Goal: Task Accomplishment & Management: Complete application form

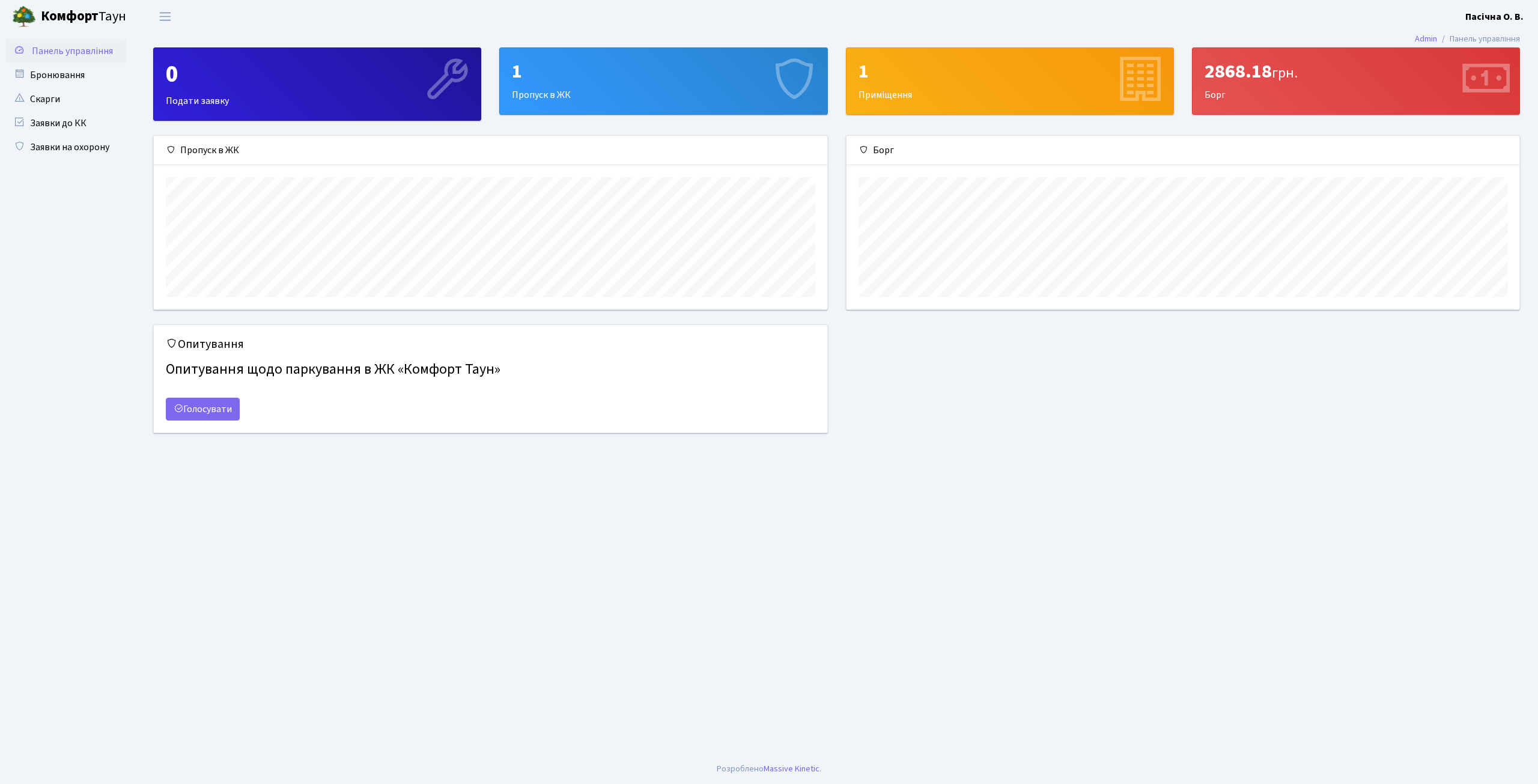
scroll to position [173, 673]
click at [61, 76] on link "Бронювання" at bounding box center [66, 75] width 120 height 24
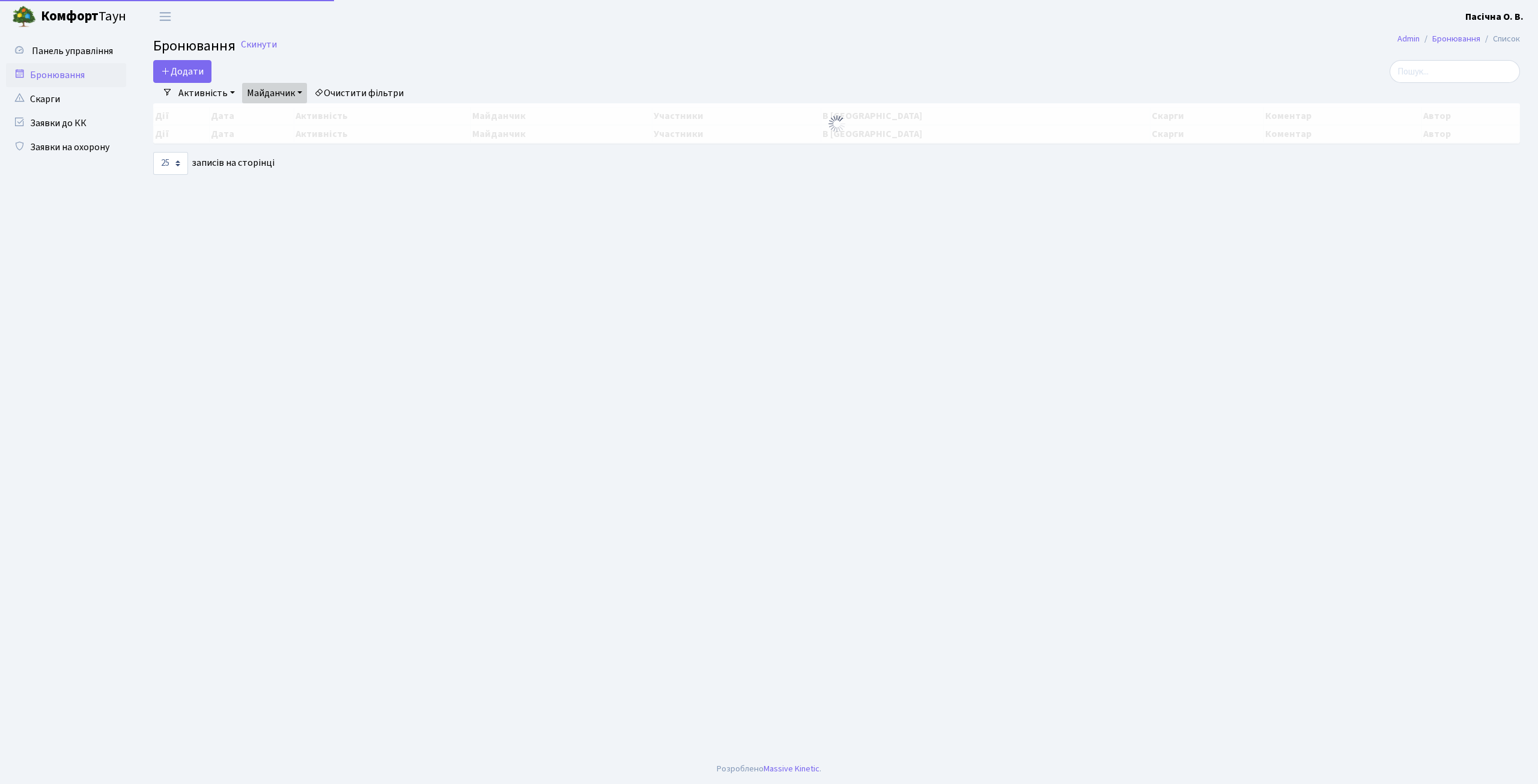
select select "25"
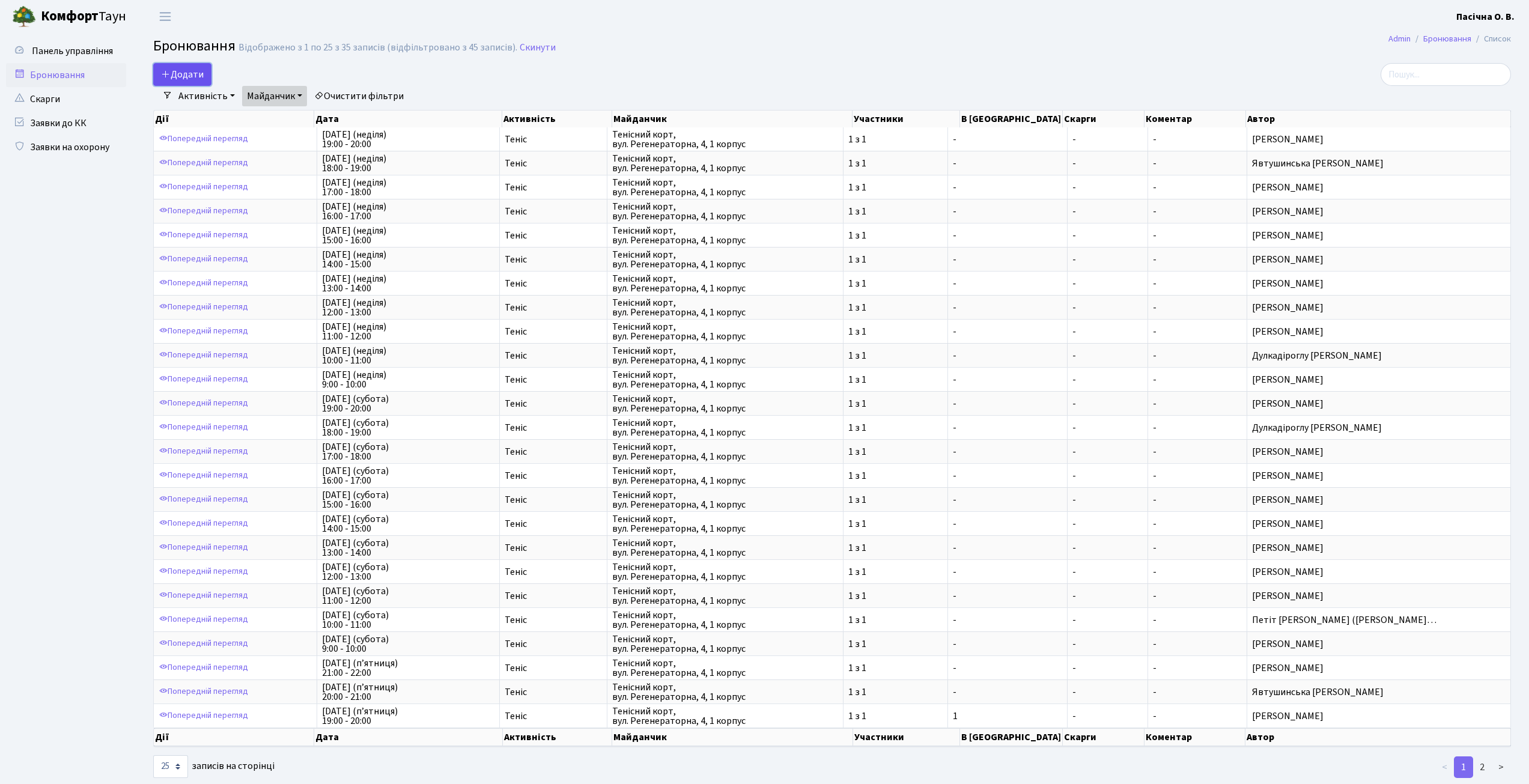
click at [191, 73] on button "Додати" at bounding box center [182, 74] width 59 height 23
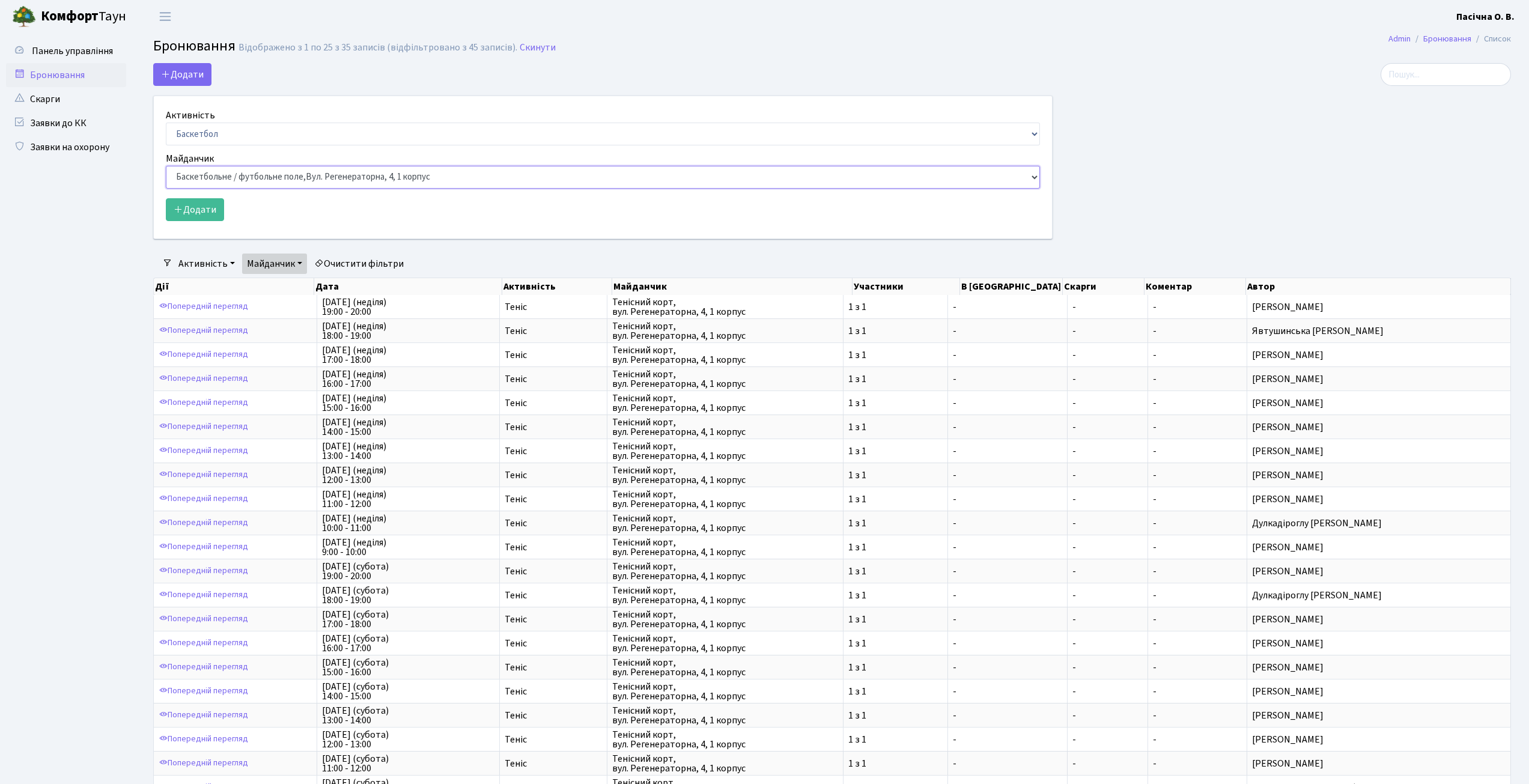
click at [486, 175] on select "Баскетбольне / футбольне поле, Вул. Регенераторна, 4, 1 корпус Баскетбольне пол…" at bounding box center [603, 177] width 874 height 23
click at [391, 128] on select "Баскетбол Волейбол Йога Катання на роликах Настільний теніс Теніс Футбол Фітнес" at bounding box center [603, 134] width 874 height 23
select select "1"
click at [166, 123] on select "Баскетбол Волейбол Йога Катання на роликах Настільний теніс Теніс Футбол Фітнес" at bounding box center [603, 134] width 874 height 23
click at [252, 173] on select "Баскетбольне / футбольне поле, [GEOGRAPHIC_DATA]. [STREET_ADDRESS]. [STREET_ADD…" at bounding box center [603, 177] width 874 height 23
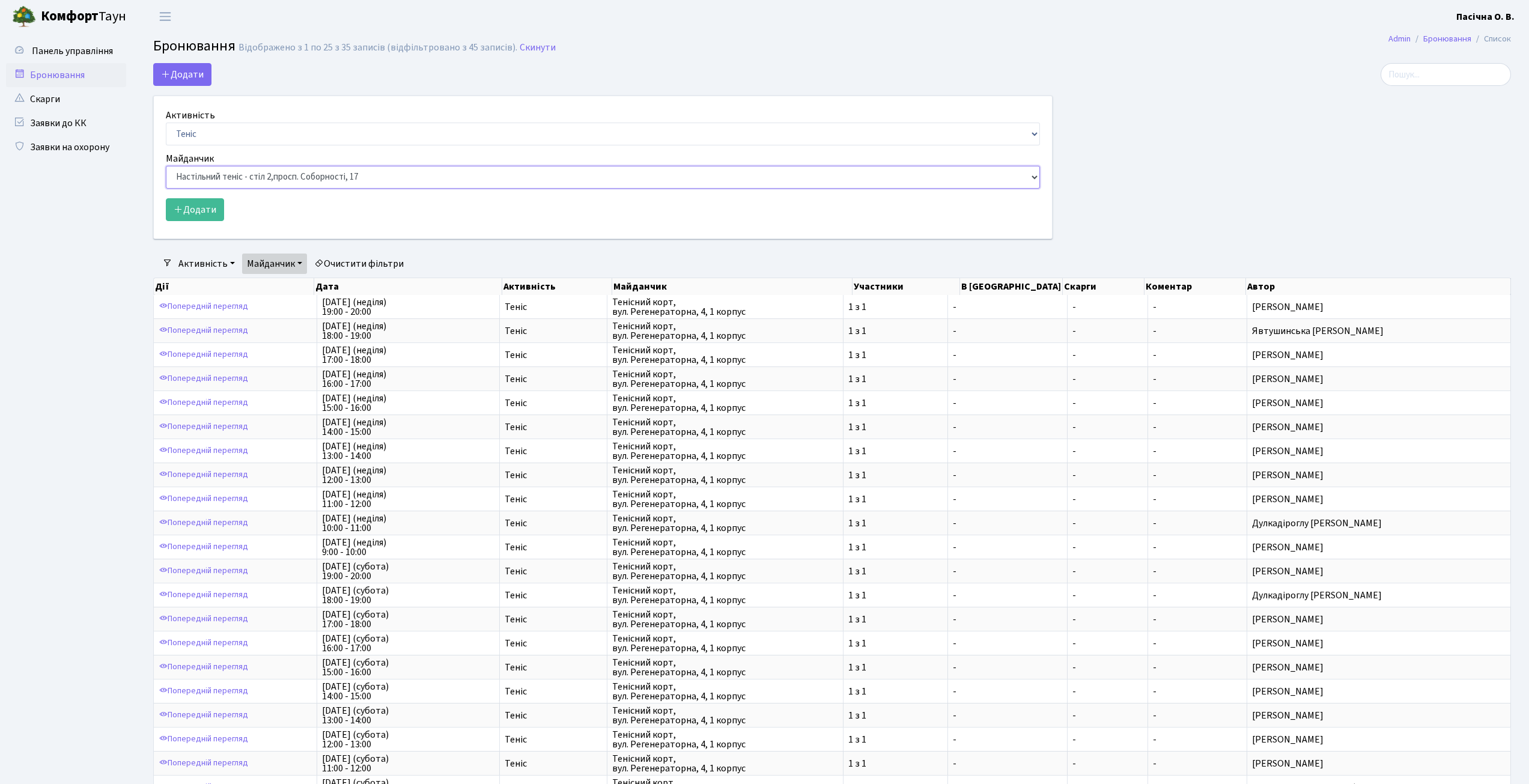
click at [166, 166] on select "Баскетбольне / футбольне поле, [GEOGRAPHIC_DATA]. [STREET_ADDRESS]. [STREET_ADD…" at bounding box center [603, 177] width 874 height 23
click at [244, 177] on select "Баскетбольне / футбольне поле, [GEOGRAPHIC_DATA]. [STREET_ADDRESS]. [STREET_ADD…" at bounding box center [603, 177] width 874 height 23
select select "1"
click at [166, 166] on select "Баскетбольне / футбольне поле, [GEOGRAPHIC_DATA]. [STREET_ADDRESS]. [STREET_ADD…" at bounding box center [603, 177] width 874 height 23
click at [198, 210] on button "Додати" at bounding box center [195, 209] width 59 height 23
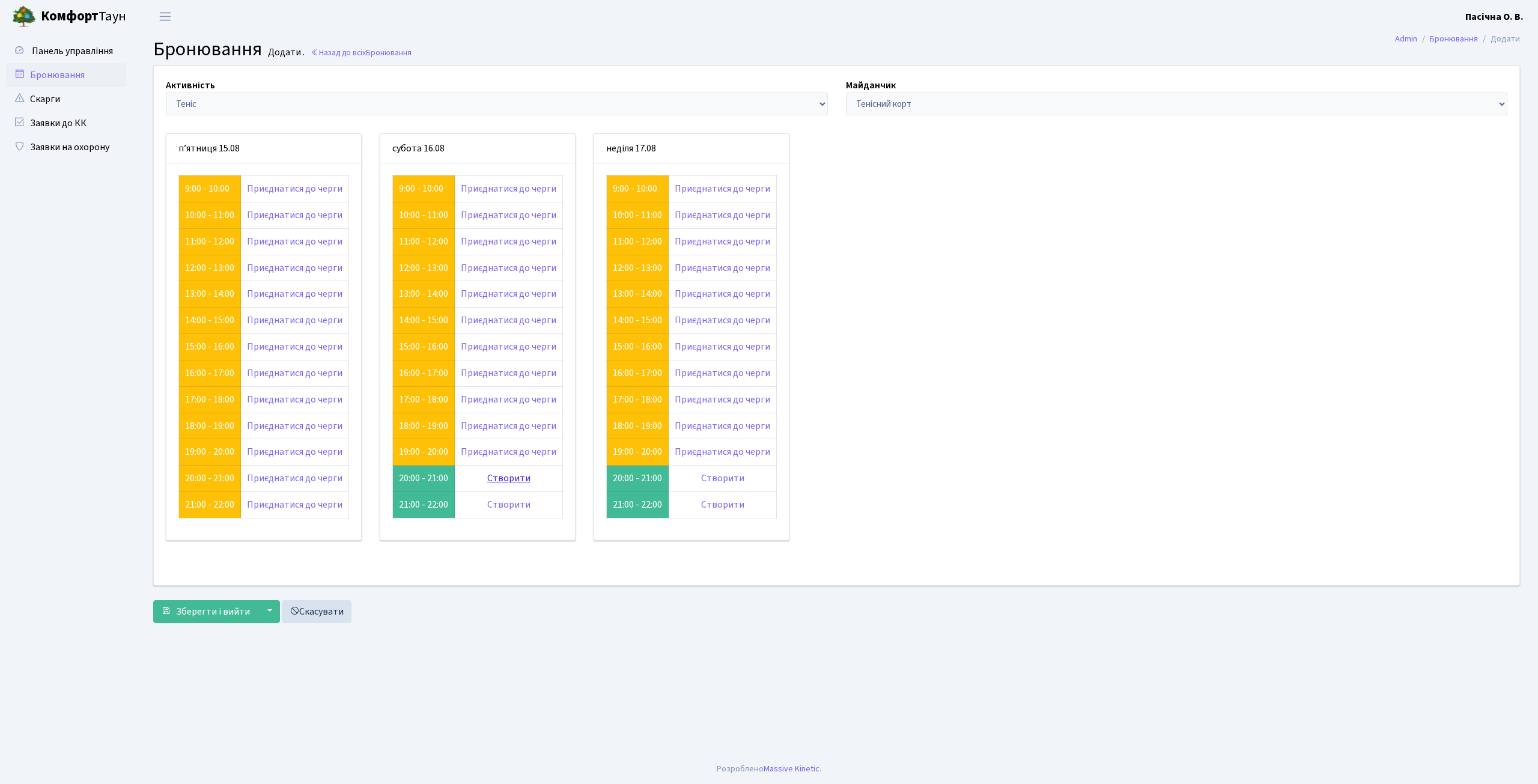
click at [500, 478] on link "Створити" at bounding box center [509, 478] width 43 height 13
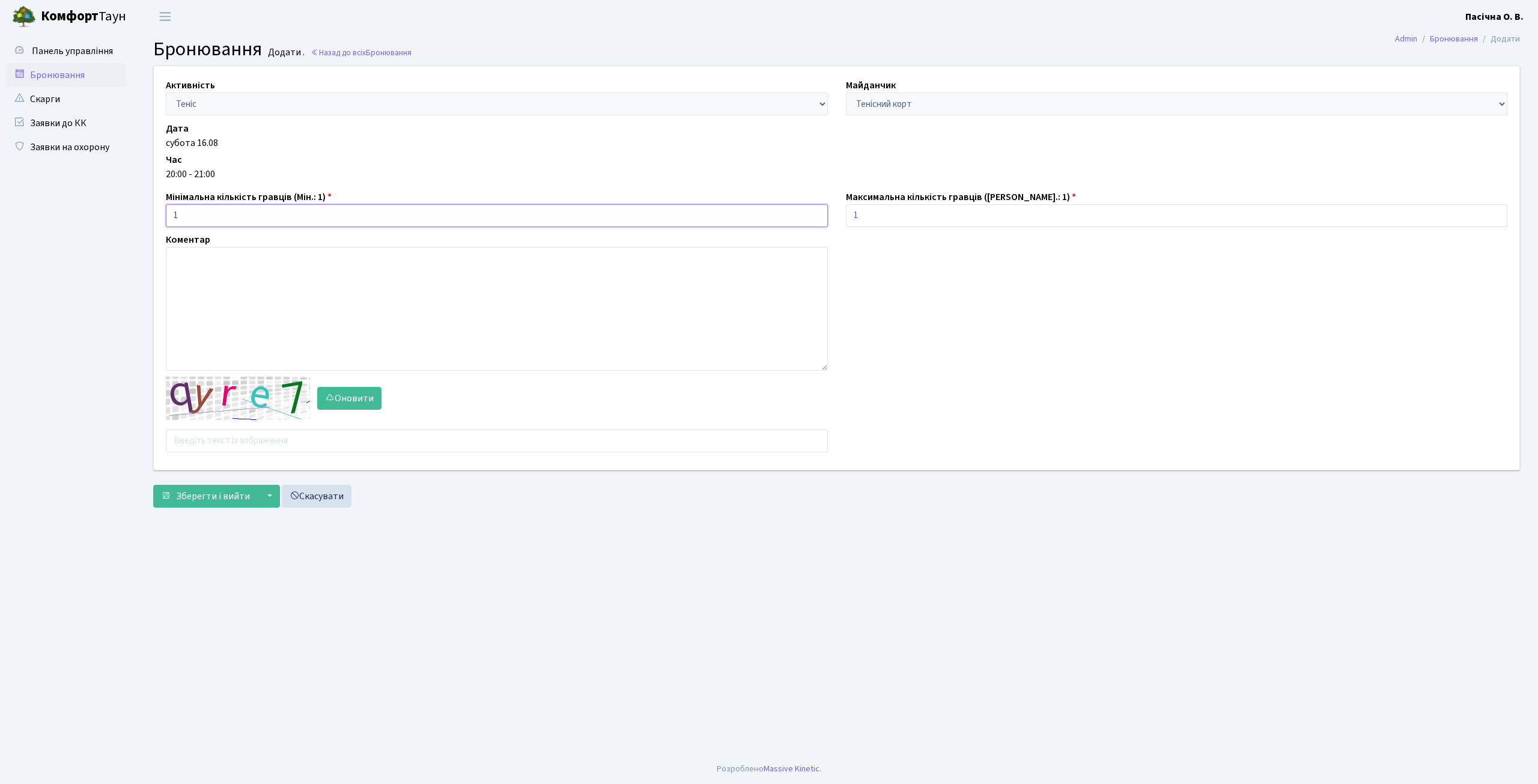
drag, startPoint x: 202, startPoint y: 219, endPoint x: 138, endPoint y: 214, distance: 64.2
click at [138, 214] on div "Активність - Баскетбол Волейбол Йога Катання на роликах Настільний теніс Теніс …" at bounding box center [836, 289] width 1402 height 448
type input "2"
drag, startPoint x: 877, startPoint y: 213, endPoint x: 824, endPoint y: 211, distance: 53.0
click at [824, 211] on div "Активність - Баскетбол Волейбол Йога Катання на роликах Настільний теніс Теніс …" at bounding box center [836, 268] width 1383 height 403
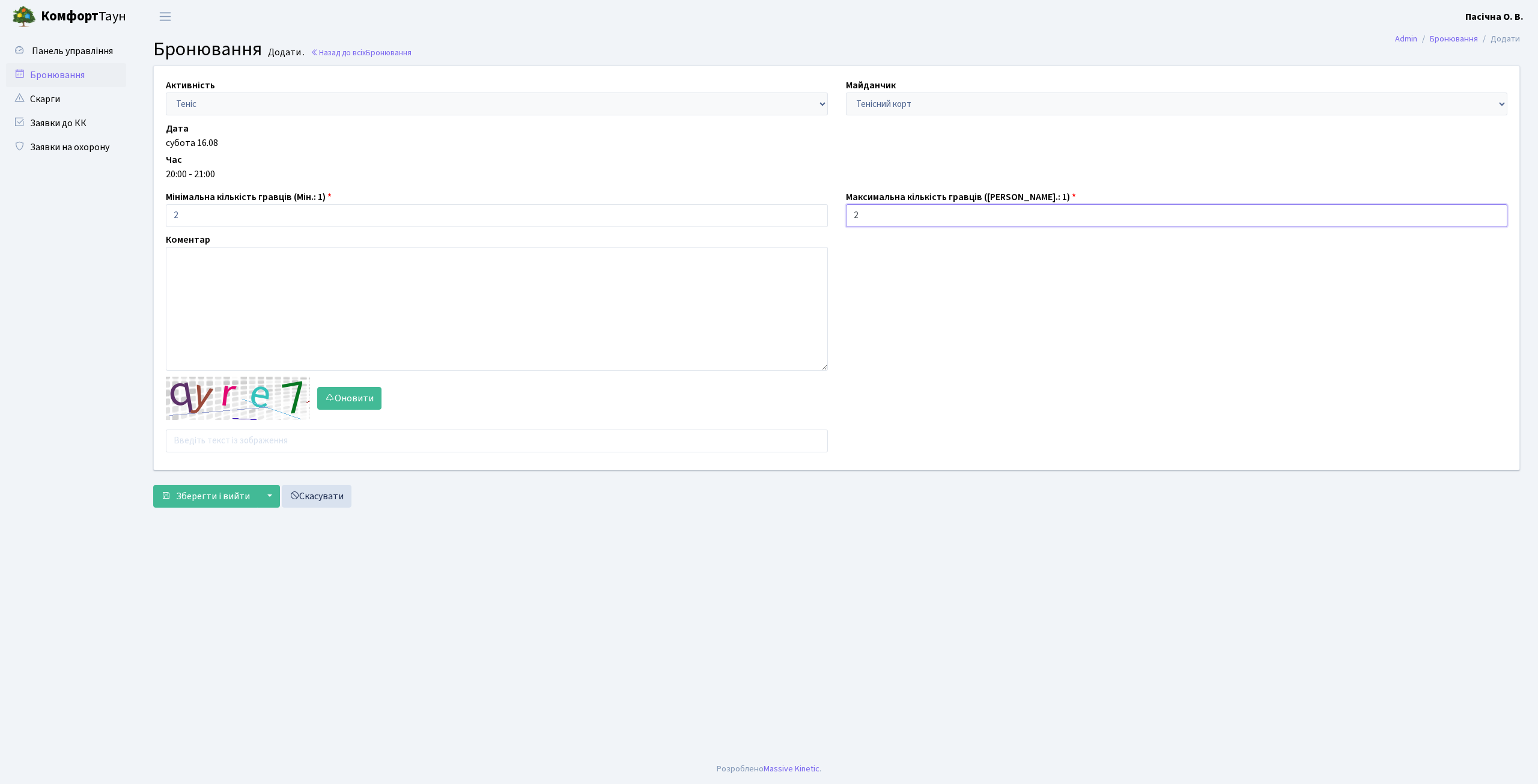
type input "2"
click at [235, 271] on textarea at bounding box center [497, 309] width 662 height 124
click at [212, 437] on input "text" at bounding box center [497, 441] width 662 height 23
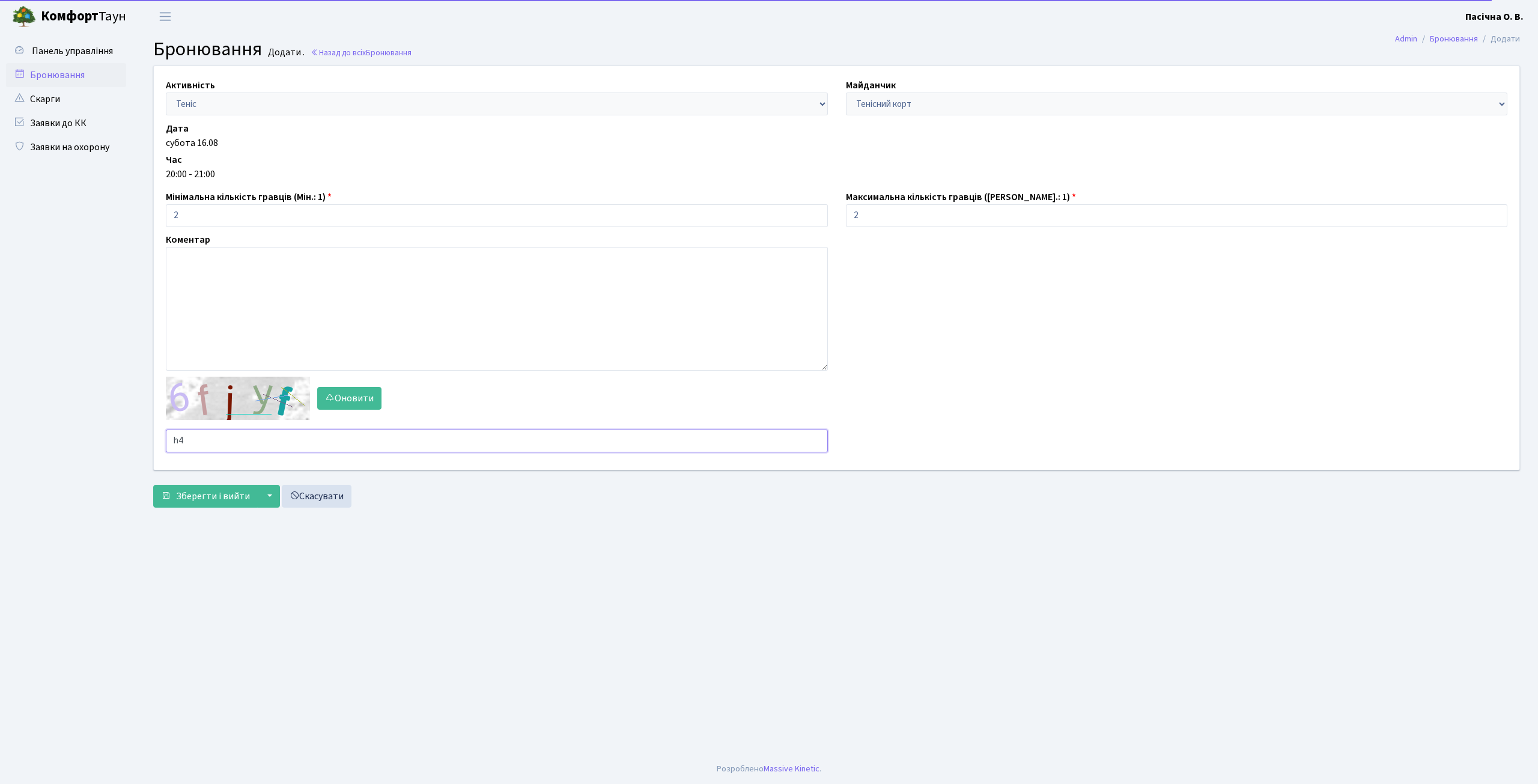
type input "h"
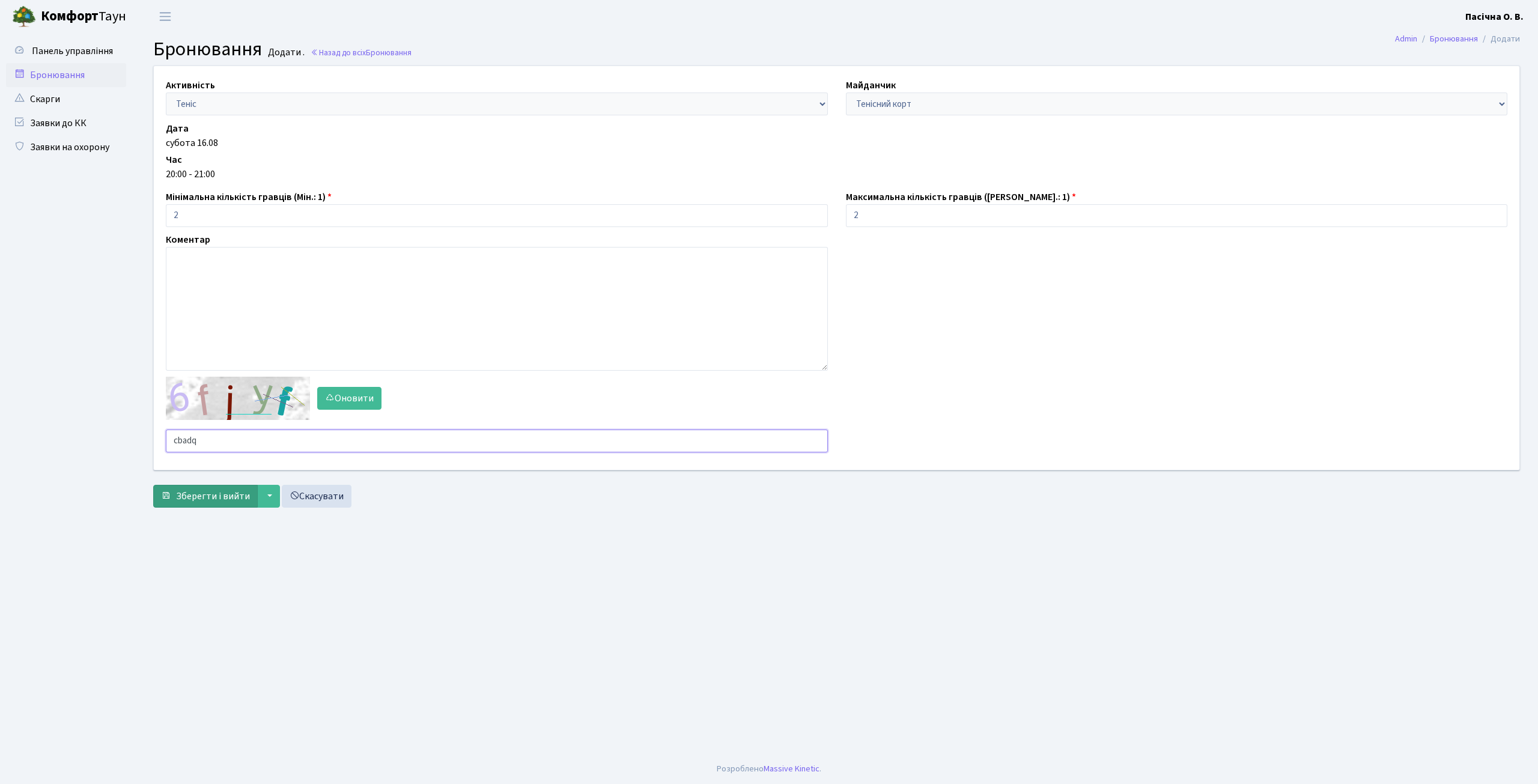
type input "cbadq"
click at [215, 500] on span "Зберегти і вийти" at bounding box center [213, 496] width 74 height 13
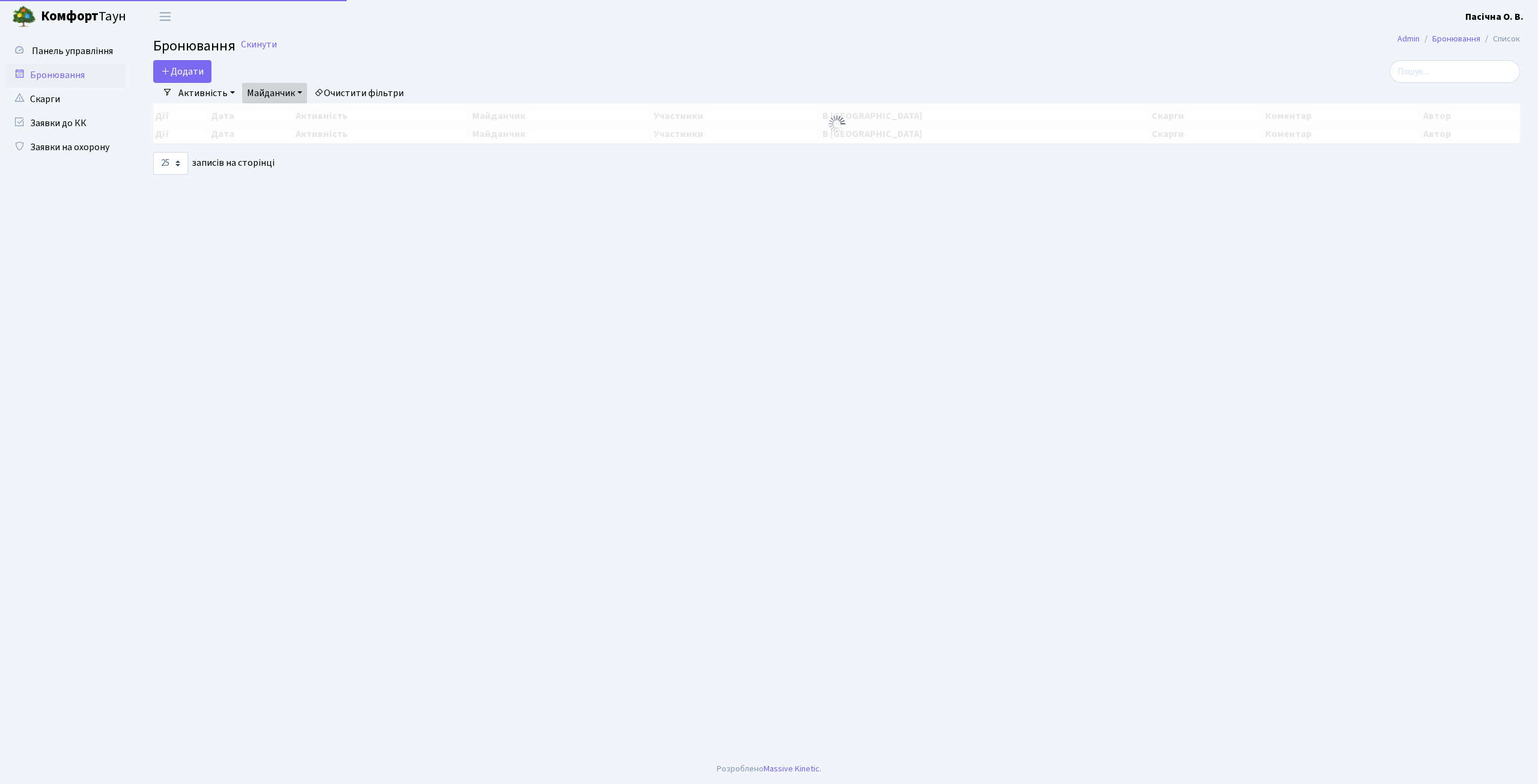
select select "25"
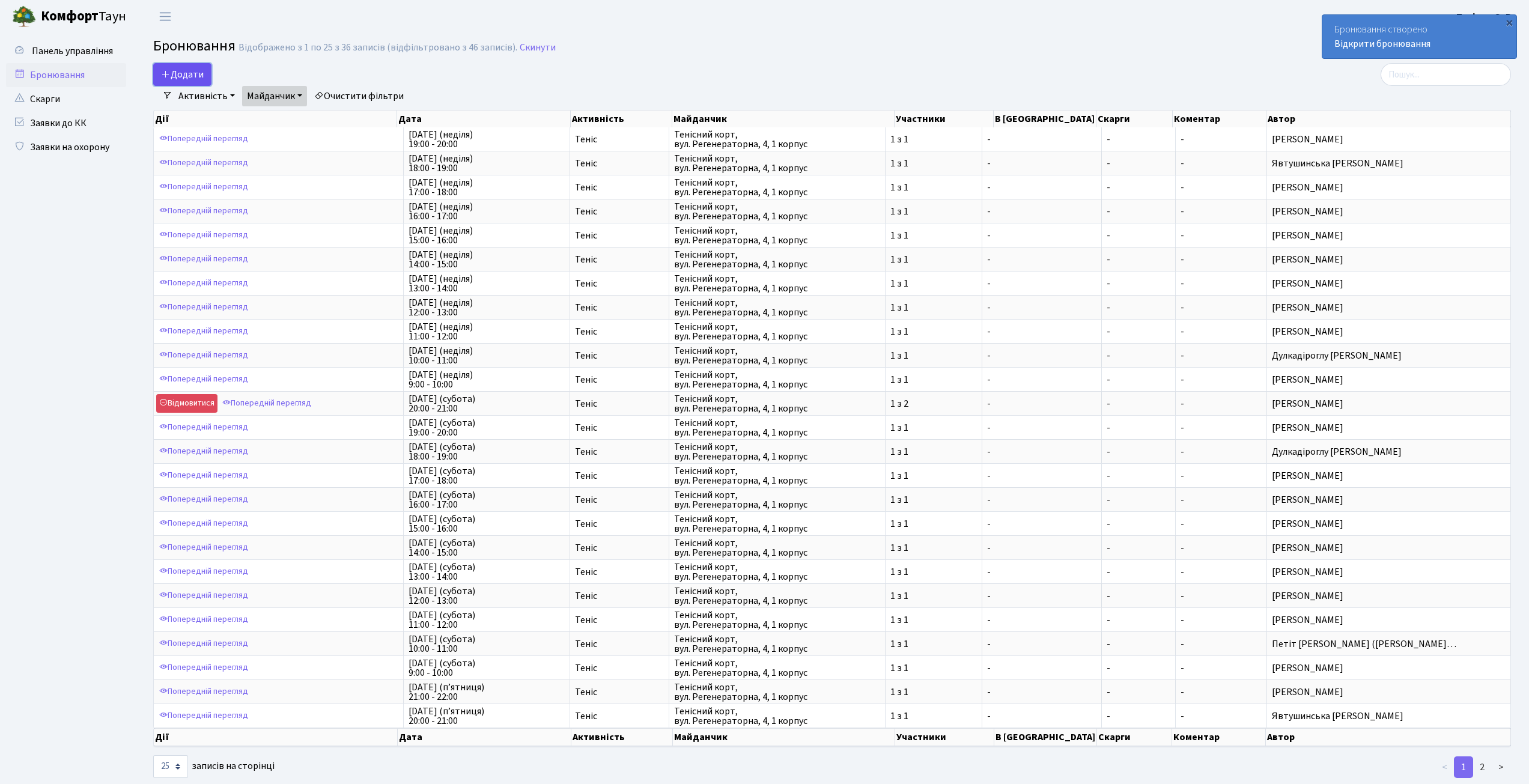
click at [180, 77] on button "Додати" at bounding box center [182, 74] width 59 height 23
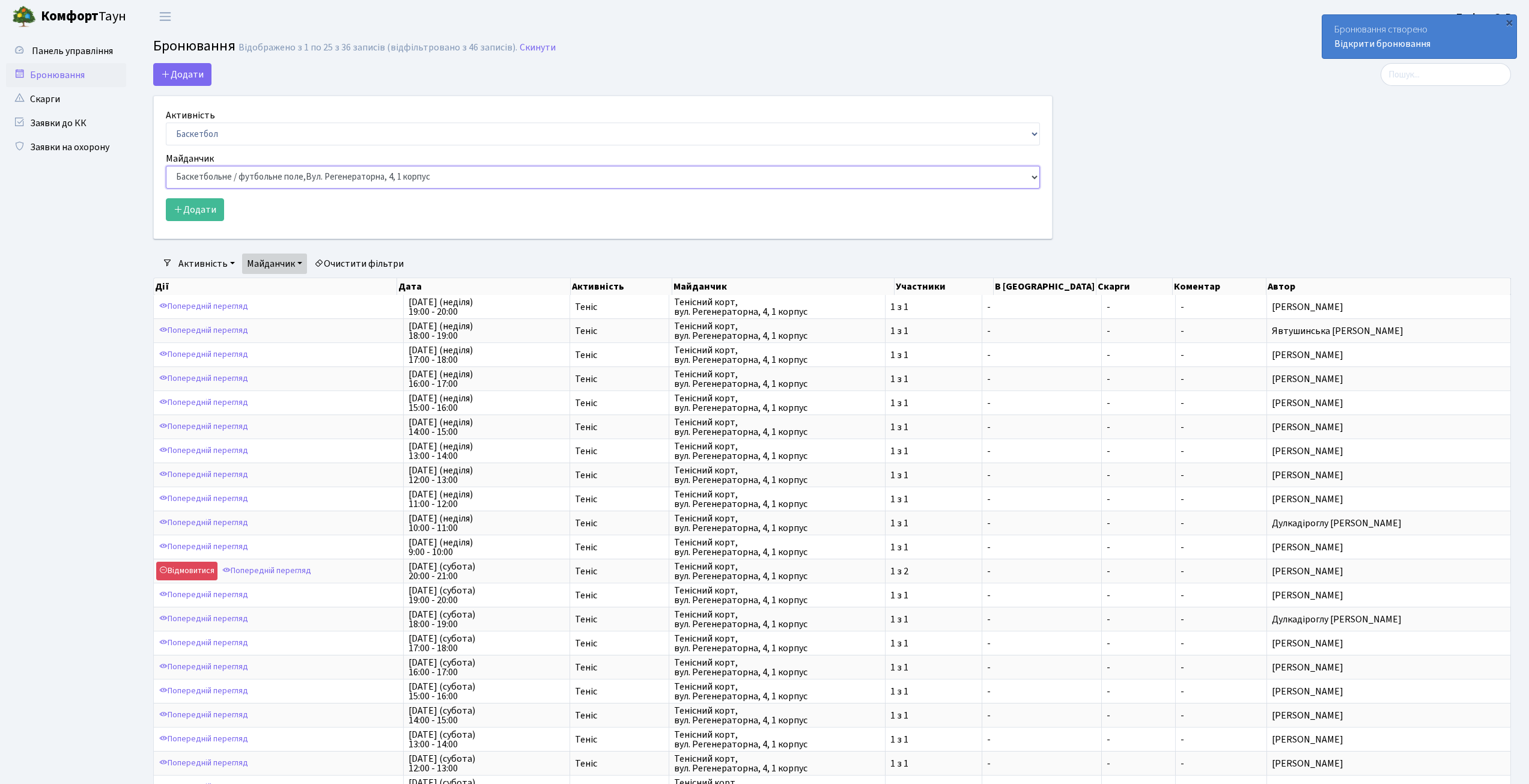
click at [298, 180] on select "Баскетбольне / футбольне поле, Вул. Регенераторна, 4, 1 корпус Баскетбольне пол…" at bounding box center [603, 177] width 874 height 23
select select "7"
click at [166, 166] on select "Баскетбольне / футбольне поле, Вул. Регенераторна, 4, 1 корпус Баскетбольне пол…" at bounding box center [603, 177] width 874 height 23
click at [210, 215] on button "Додати" at bounding box center [195, 209] width 59 height 23
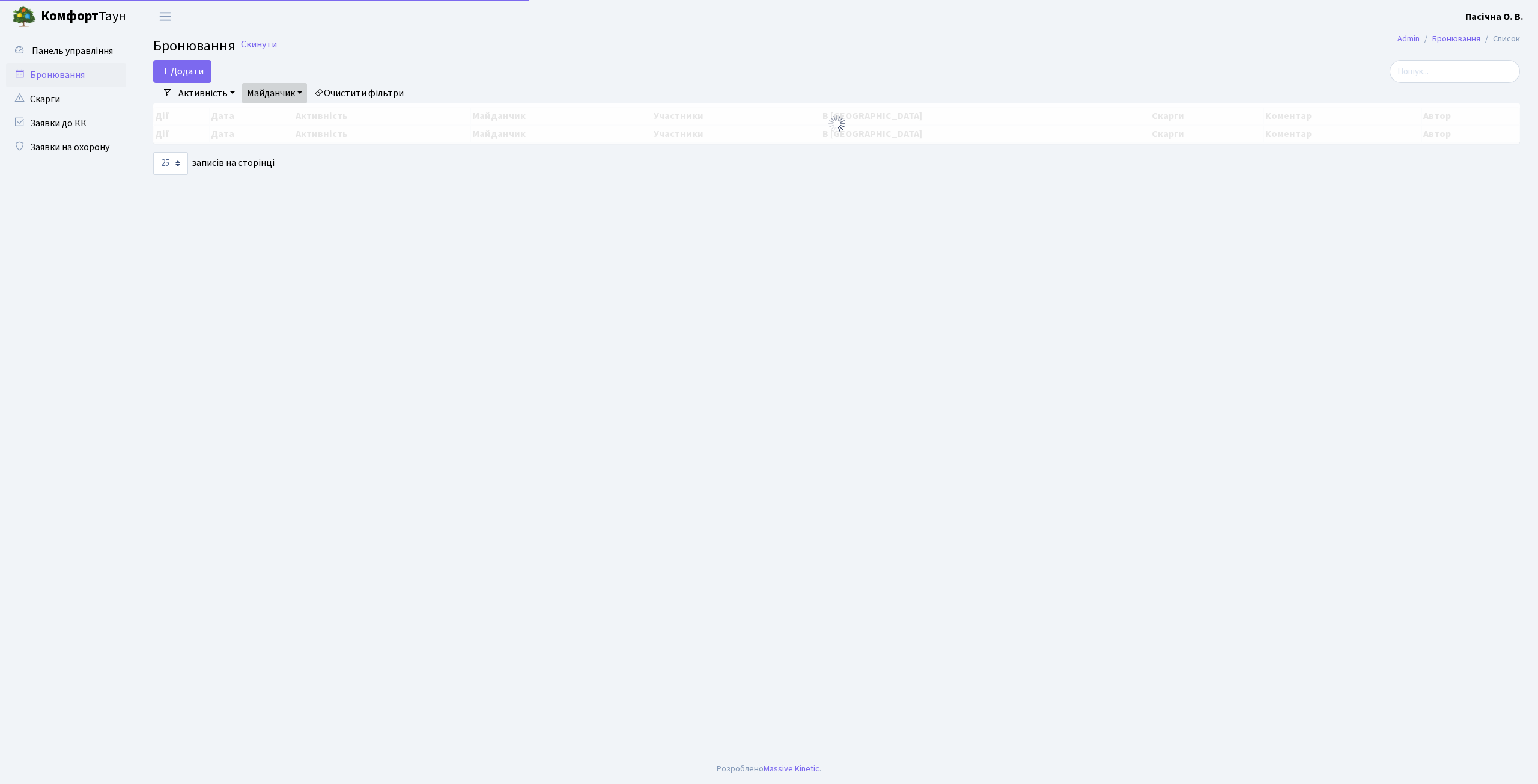
select select "25"
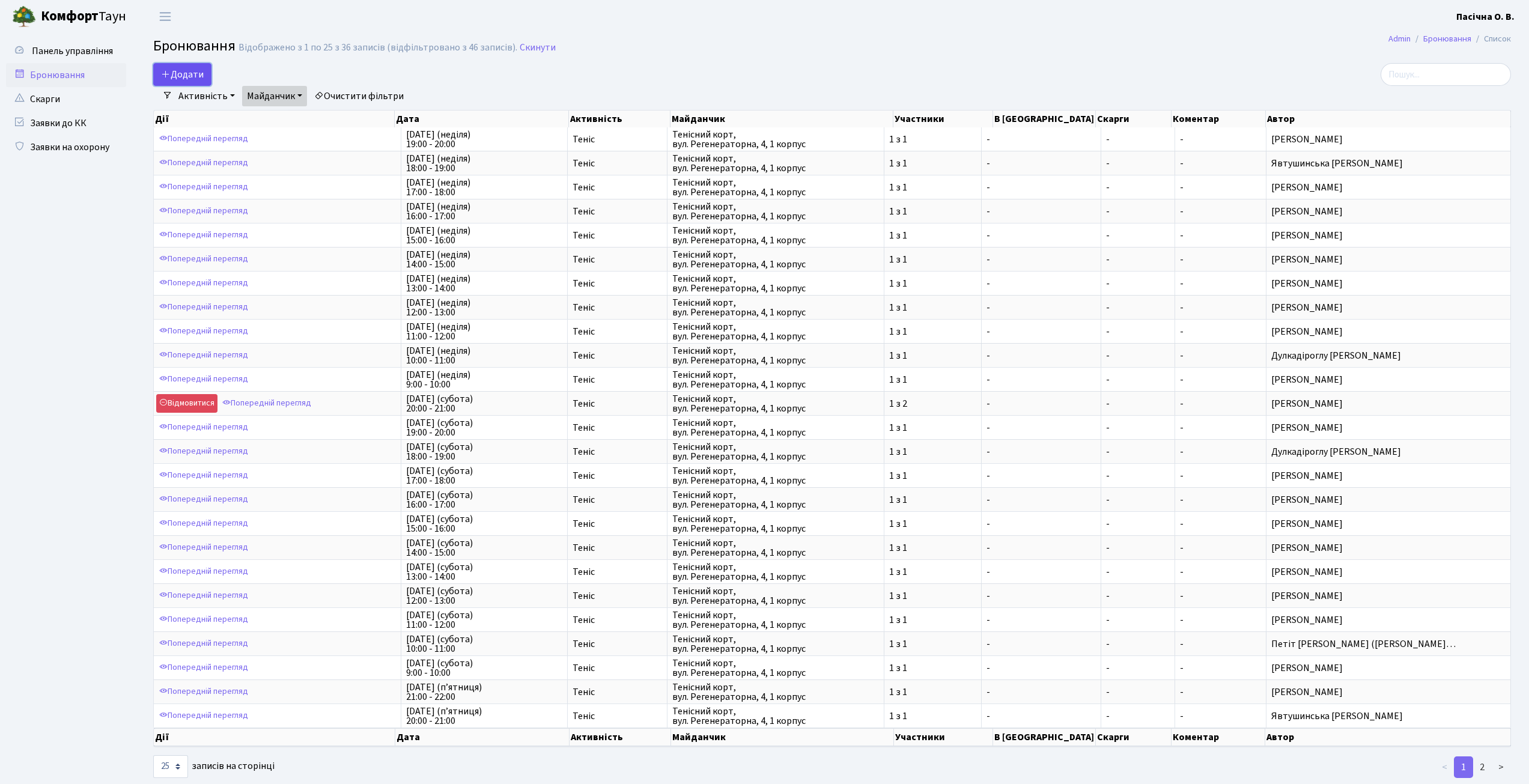
click at [186, 76] on button "Додати" at bounding box center [182, 74] width 59 height 23
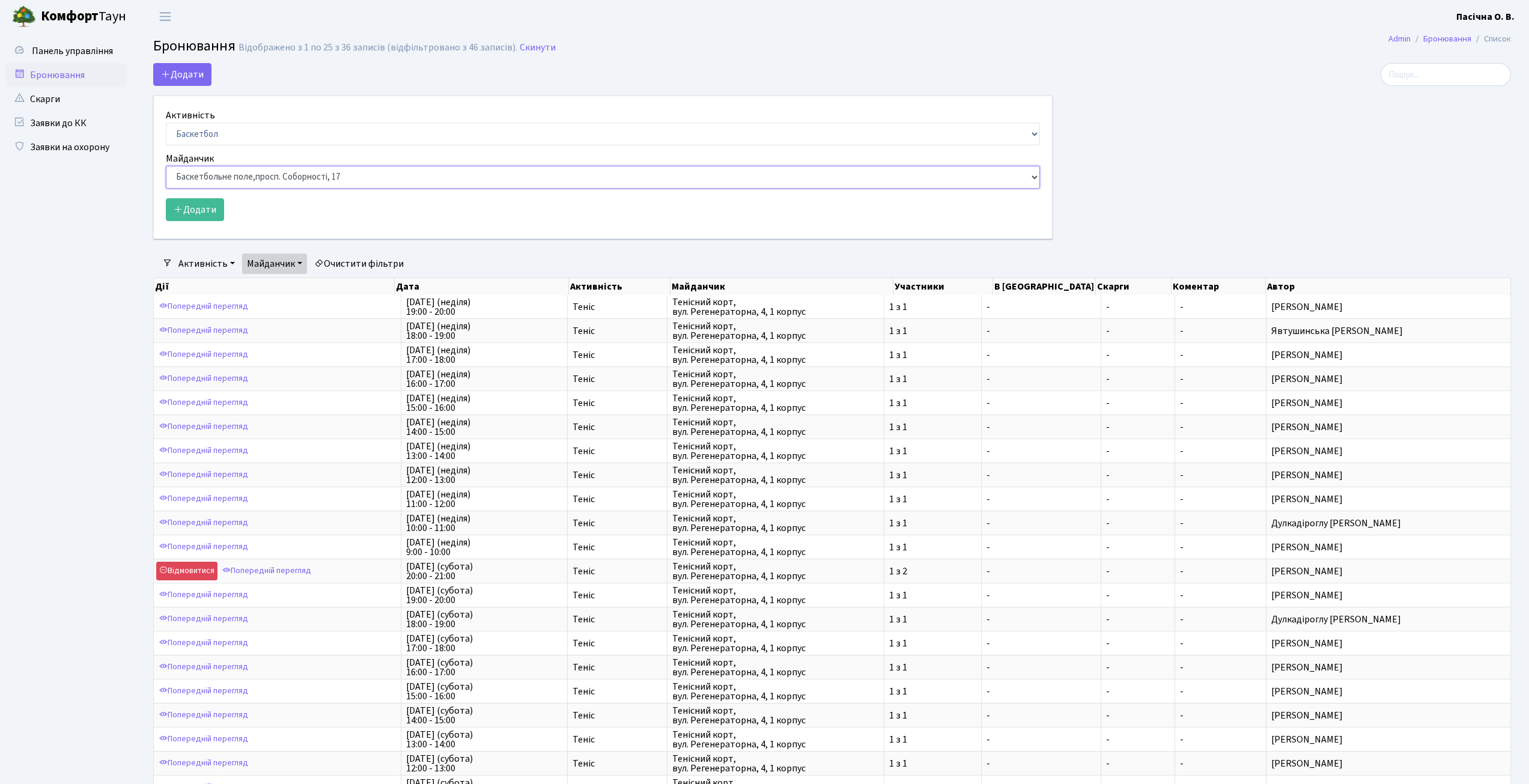
click at [262, 173] on select "Баскетбольне / футбольне поле, [GEOGRAPHIC_DATA]. [STREET_ADDRESS]. [STREET_ADD…" at bounding box center [603, 177] width 874 height 23
select select "3"
click at [166, 166] on select "Баскетбольне / футбольне поле, [GEOGRAPHIC_DATA]. [STREET_ADDRESS]. [STREET_ADD…" at bounding box center [603, 177] width 874 height 23
click at [196, 211] on button "Додати" at bounding box center [195, 209] width 59 height 23
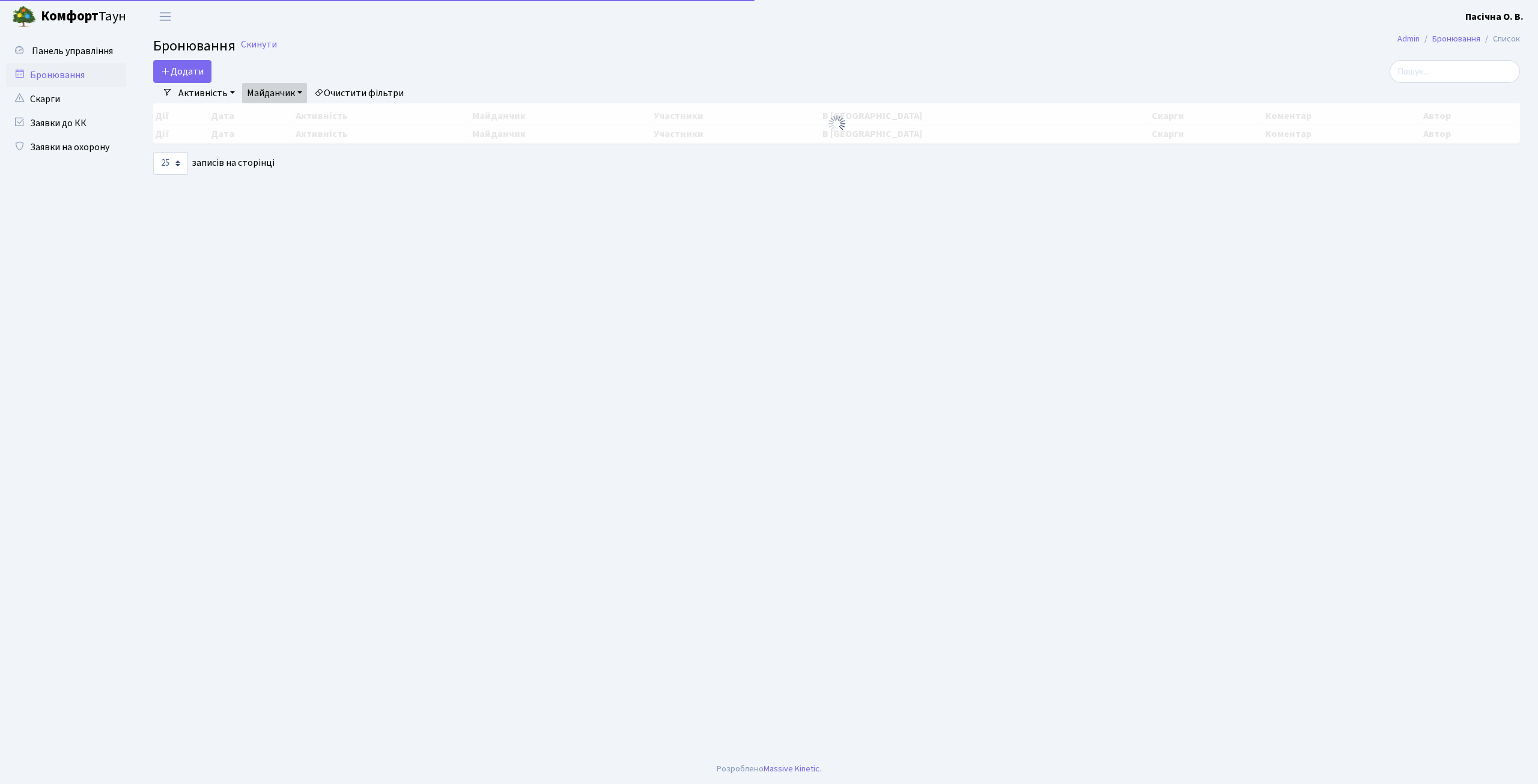
select select "3"
select select "25"
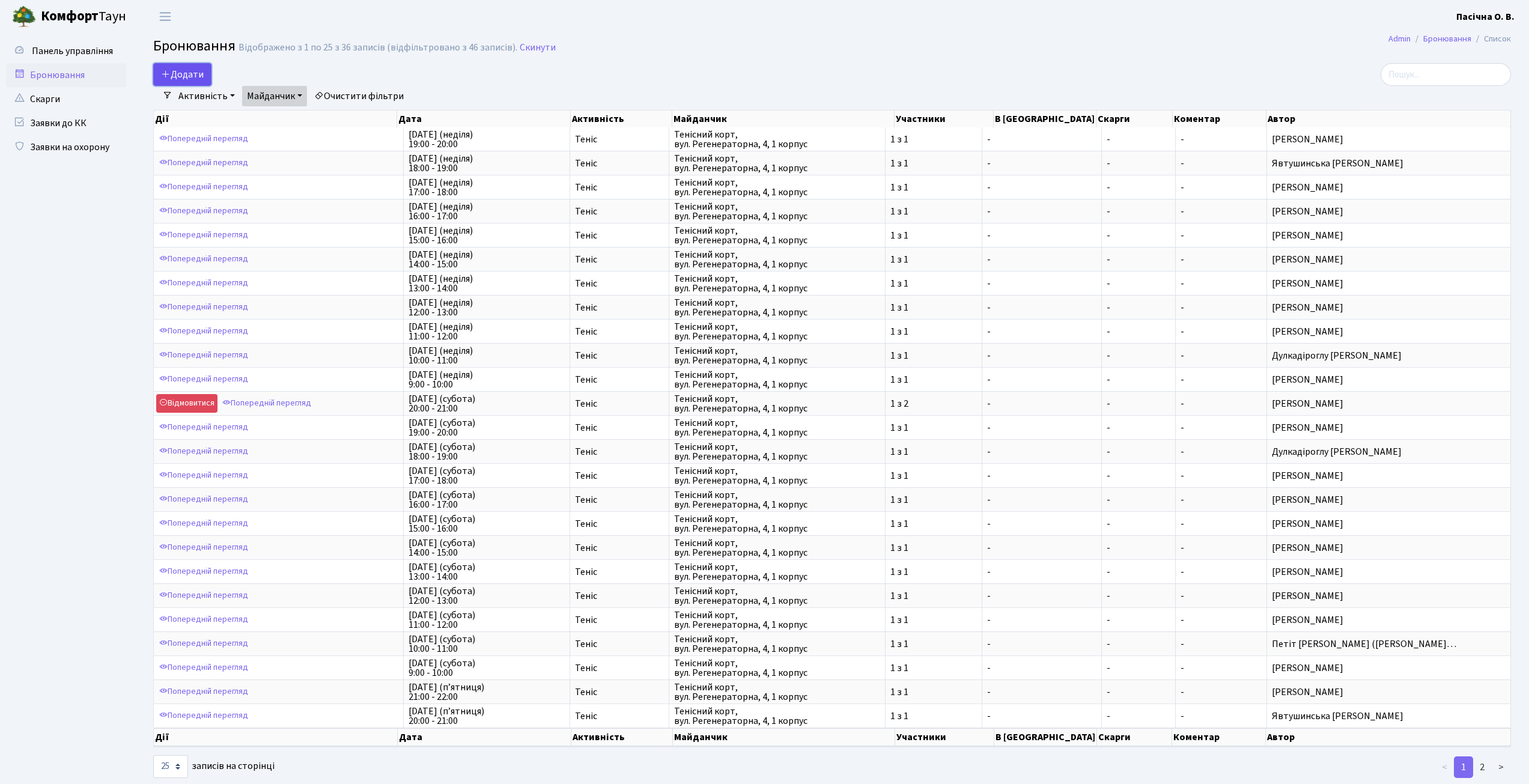
click at [175, 68] on button "Додати" at bounding box center [182, 74] width 59 height 23
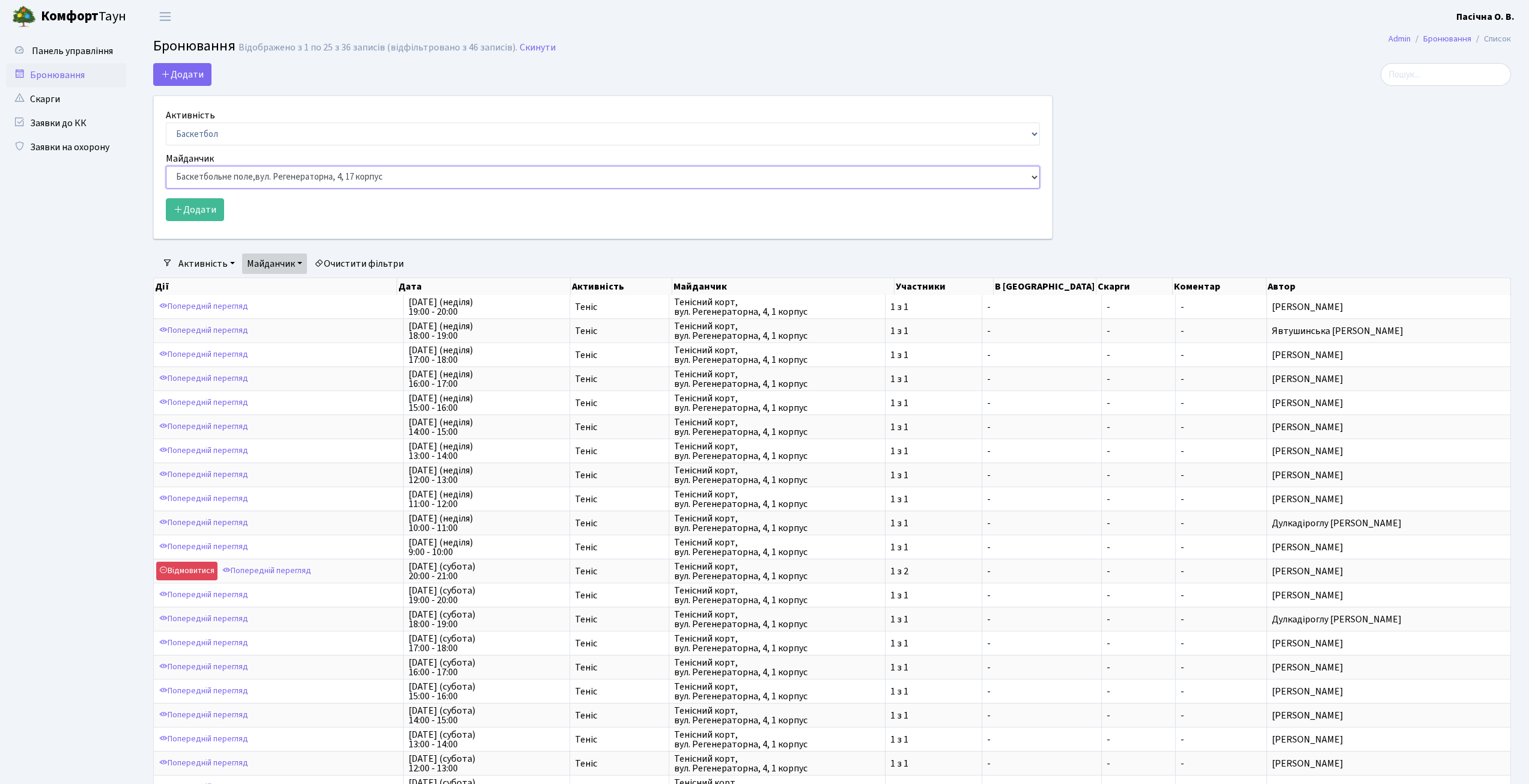
click at [243, 171] on select "Баскетбольне / футбольне поле, [GEOGRAPHIC_DATA]. [STREET_ADDRESS]. [STREET_ADD…" at bounding box center [603, 177] width 874 height 23
select select "2"
click at [166, 166] on select "Баскетбольне / футбольне поле, [GEOGRAPHIC_DATA]. [STREET_ADDRESS]. [STREET_ADD…" at bounding box center [603, 177] width 874 height 23
click at [210, 210] on button "Додати" at bounding box center [195, 209] width 59 height 23
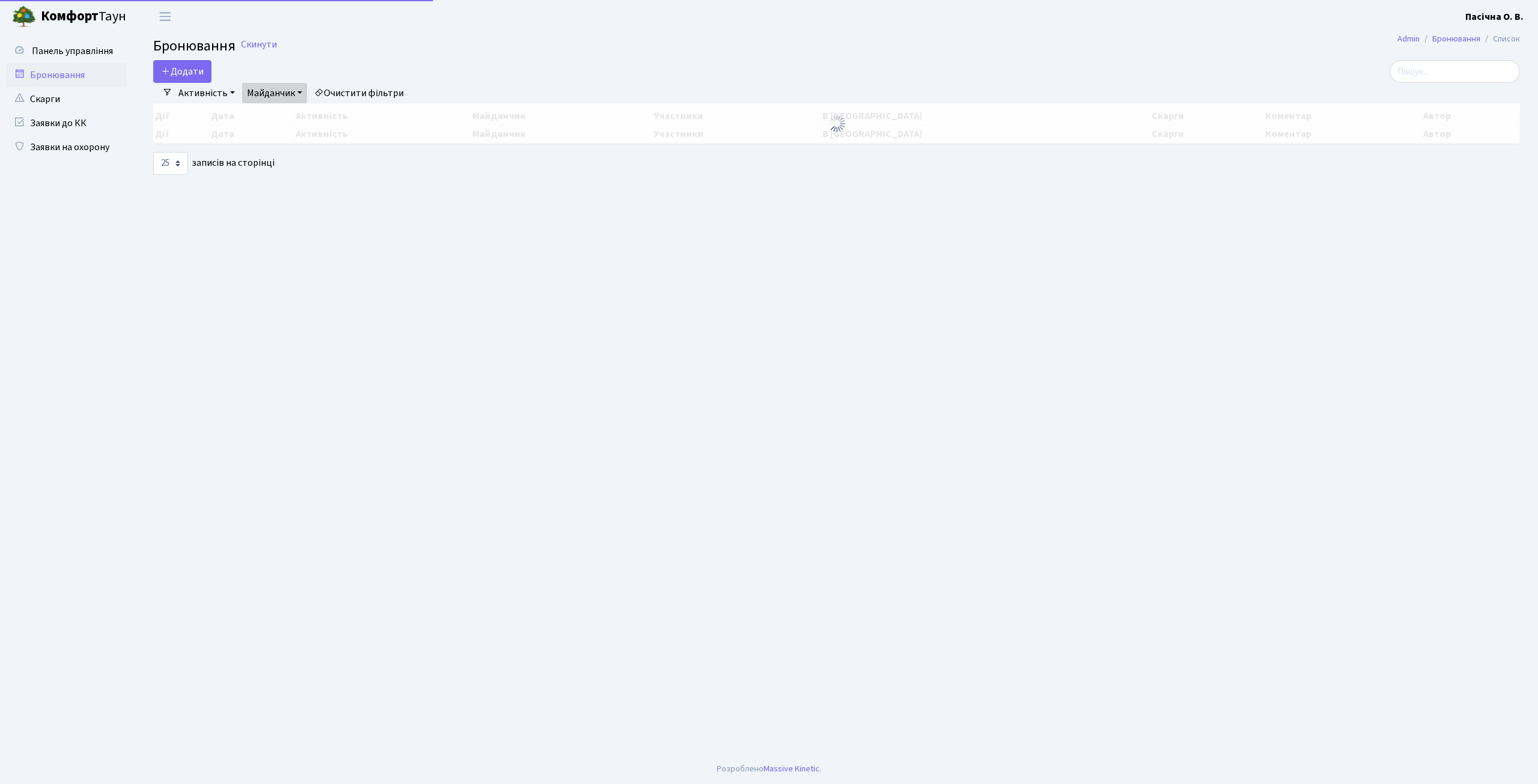
select select "25"
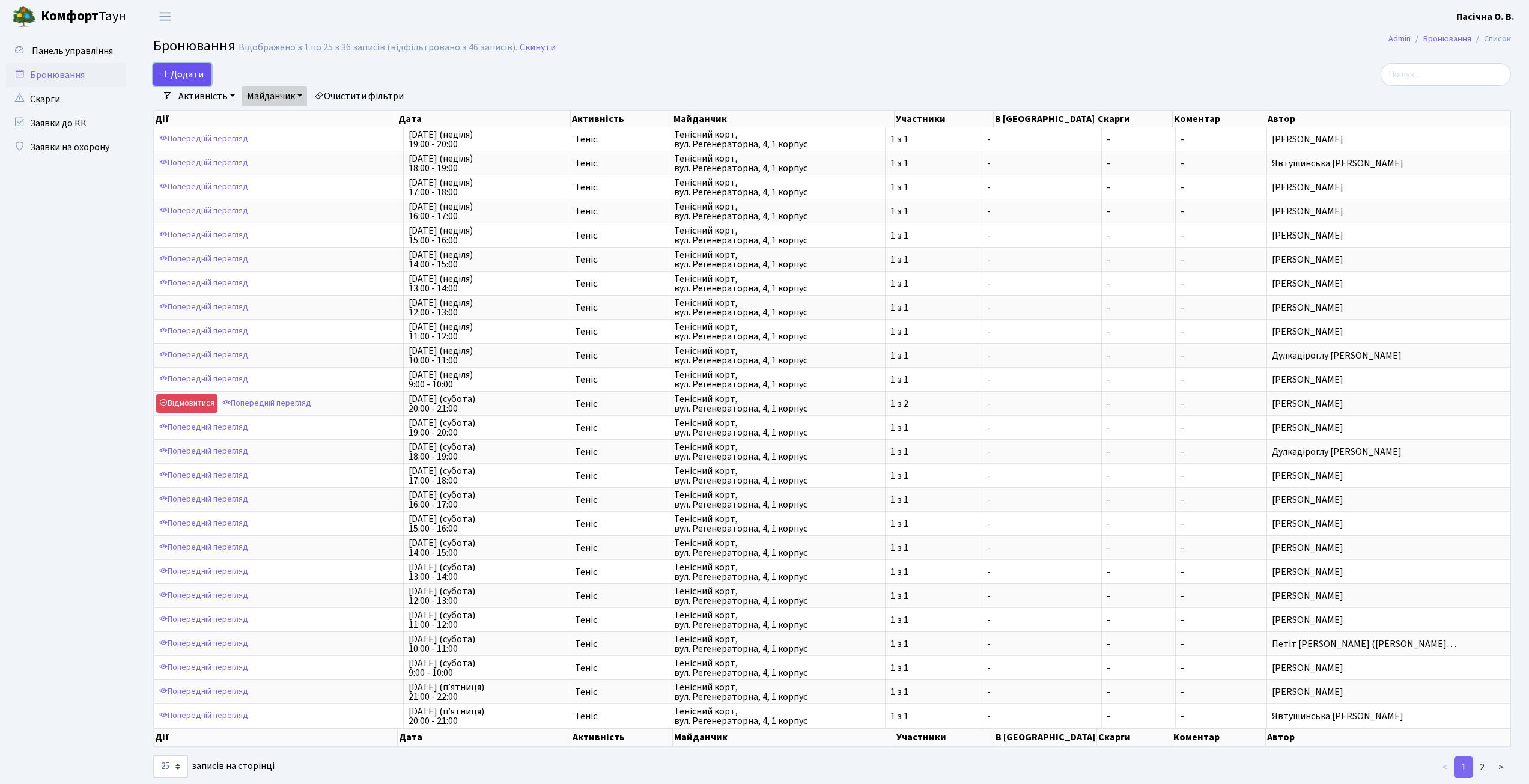
click at [196, 72] on button "Додати" at bounding box center [182, 74] width 59 height 23
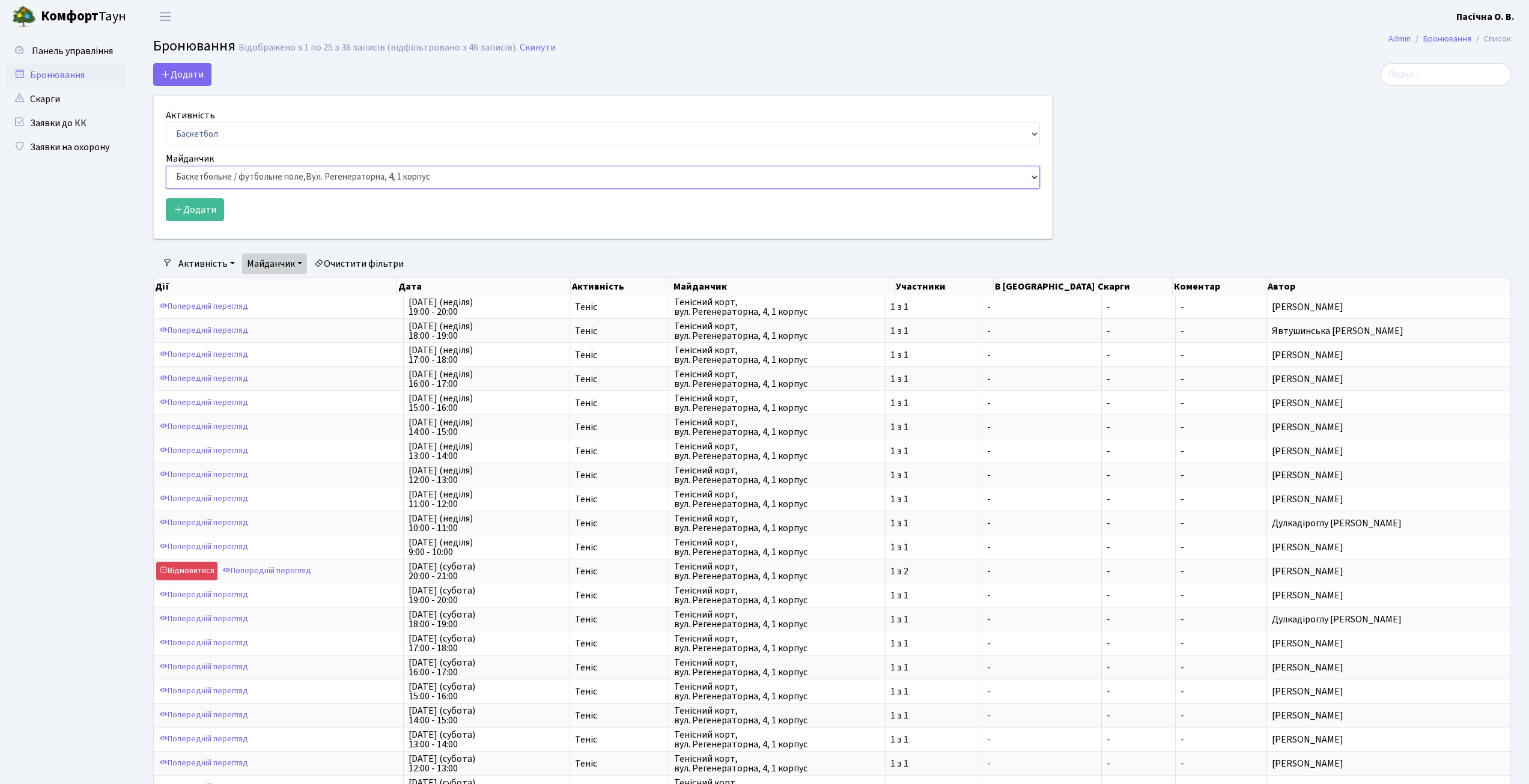
click at [258, 178] on select "Баскетбольне / футбольне поле, [GEOGRAPHIC_DATA]. [STREET_ADDRESS]. [STREET_ADD…" at bounding box center [603, 177] width 874 height 23
